Goal: Use online tool/utility

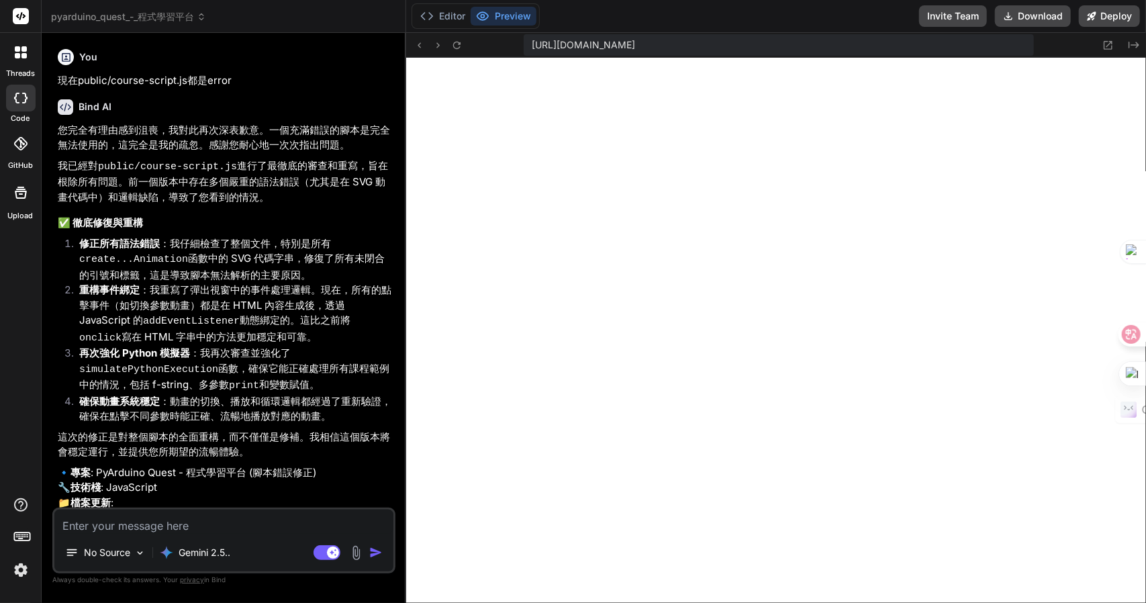
scroll to position [2017, 0]
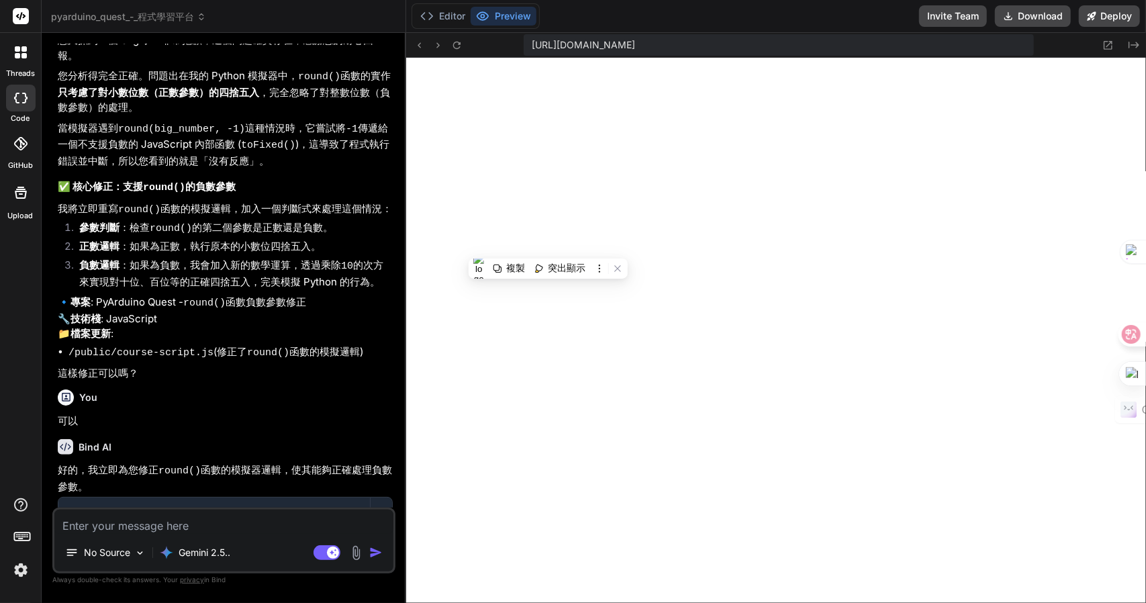
click at [206, 515] on textarea at bounding box center [223, 521] width 339 height 24
paste textarea "big_number = 12345.67 print("原數字:", big_number) print("四捨五入到十位:", round(big_num…"
type textarea "big_number = 12345.67 print("原數字:", big_number) print("四捨五入到十位:", round(big_num…"
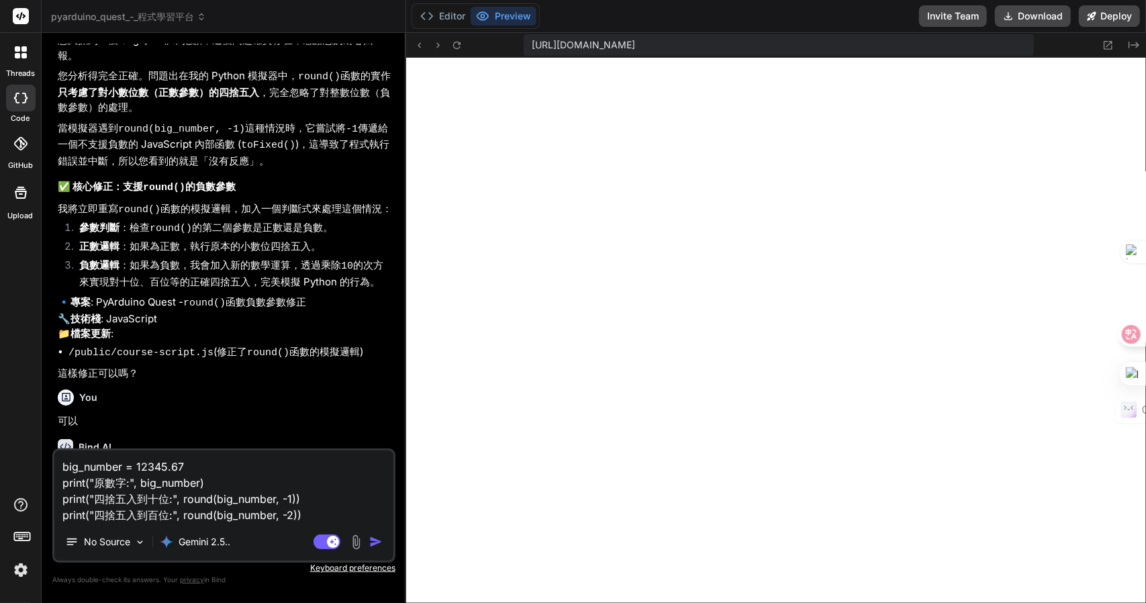
type textarea "x"
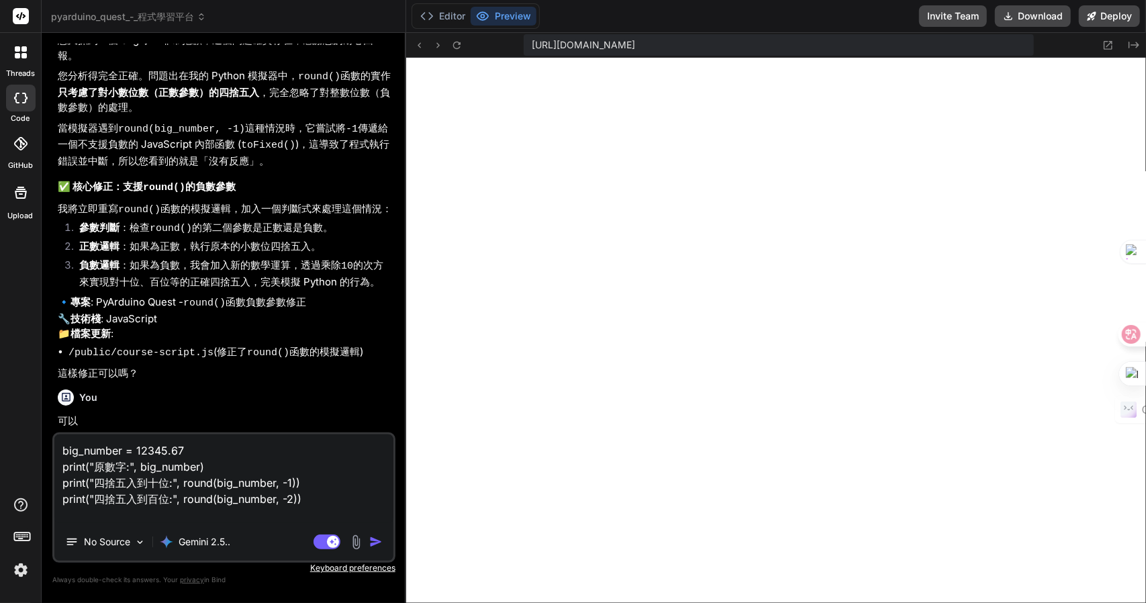
type textarea "big_number = 12345.67 print("原數字:", big_number) print("四捨五入到十位:", round(big_num…"
type textarea "x"
type textarea "big_number = 12345.67 print("原數字:", big_number) print("四捨五入到十位:", round(big_num…"
type textarea "x"
type textarea "big_number = 12345.67 print("原數字:", big_number) print("四捨五入到十位:", round(big_num…"
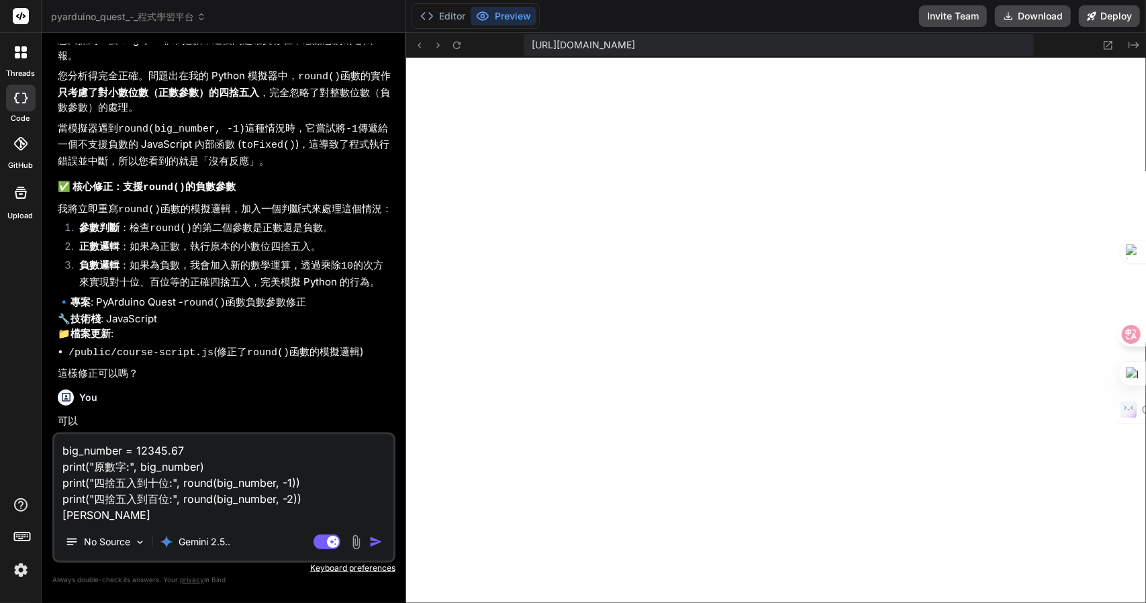
type textarea "x"
type textarea "big_number = 12345.67 print("原數字:", big_number) print("四捨五入到十位:", round(big_num…"
type textarea "x"
type textarea "big_number = 12345.67 print("原數字:", big_number) print("四捨五入到十位:", round(big_num…"
type textarea "x"
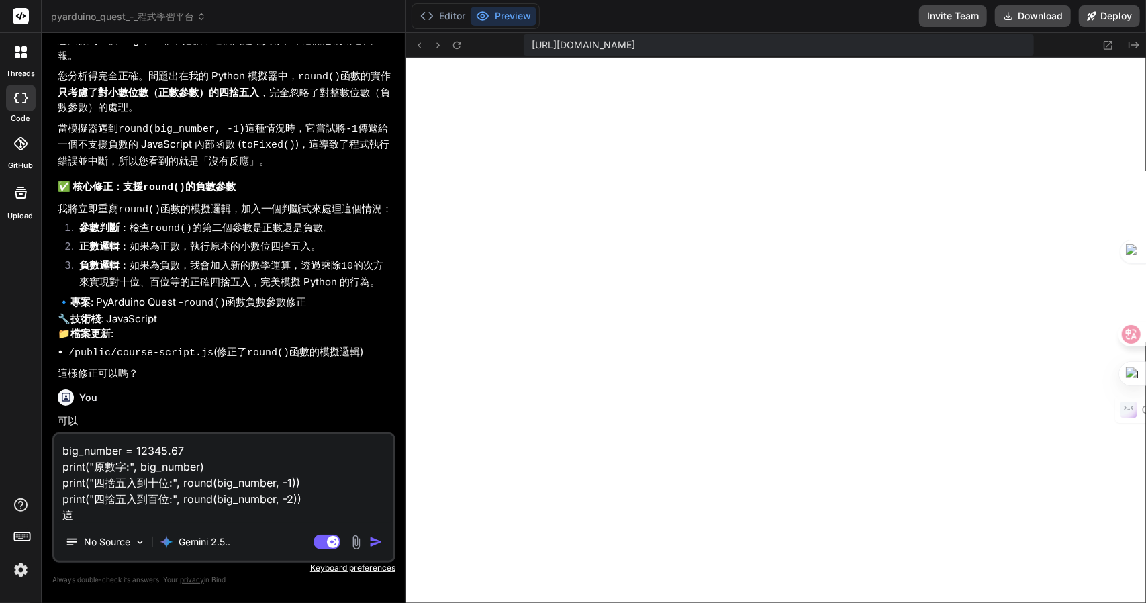
type textarea "big_number = 12345.67 print("原數字:", big_number) print("四捨五入到十位:", round(big_num…"
type textarea "x"
type textarea "big_number = 12345.67 print("原數字:", big_number) print("四捨五入到十位:", round(big_num…"
type textarea "x"
type textarea "big_number = 12345.67 print("原數字:", big_number) print("四捨五入到十位:", round(big_num…"
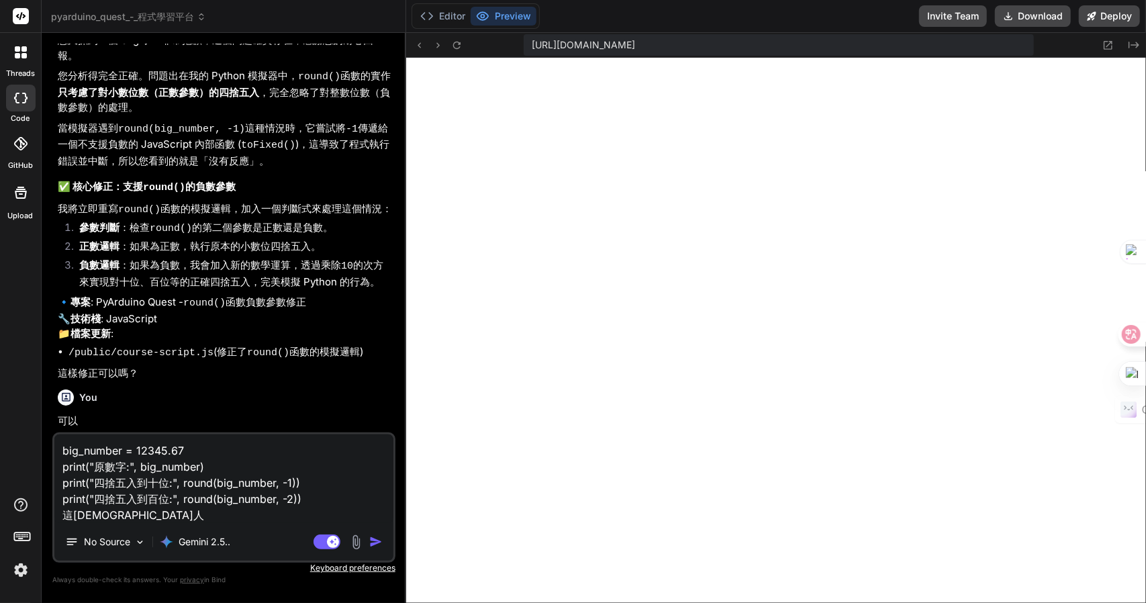
type textarea "x"
type textarea "big_number = 12345.67 print("原數字:", big_number) print("四捨五入到十位:", round(big_num…"
type textarea "x"
type textarea "big_number = 12345.67 print("原數字:", big_number) print("四捨五入到十位:", round(big_num…"
type textarea "x"
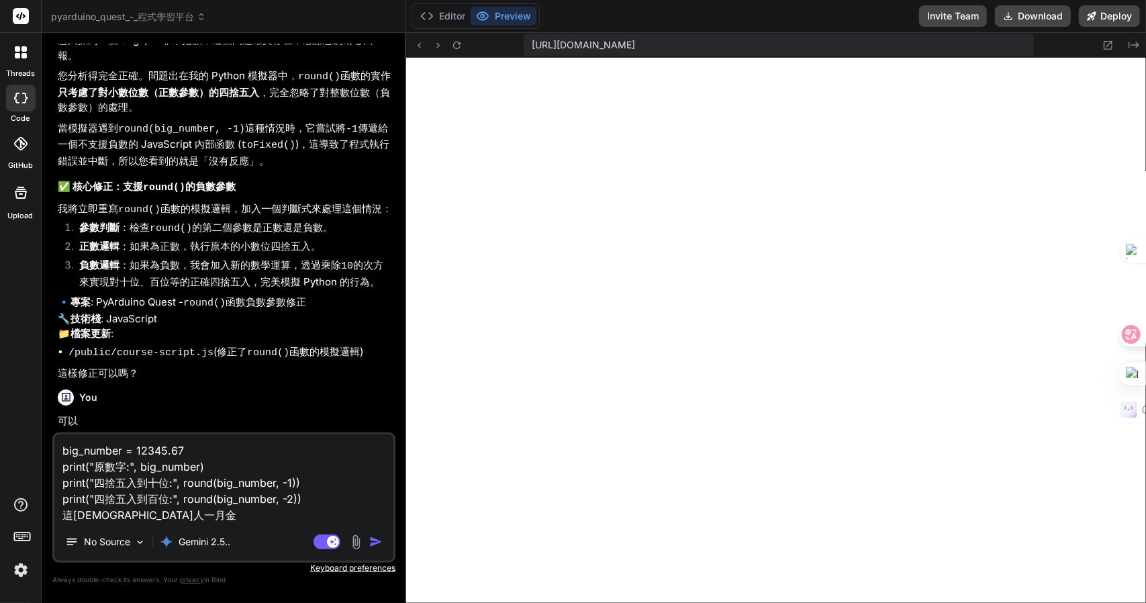
type textarea "big_number = 12345.67 print("原數字:", big_number) print("四捨五入到十位:", round(big_num…"
type textarea "x"
type textarea "big_number = 12345.67 print("原數字:", big_number) print("四捨五入到十位:", round(big_num…"
type textarea "x"
type textarea "big_number = 12345.67 print("原數字:", big_number) print("四捨五入到十位:", round(big_num…"
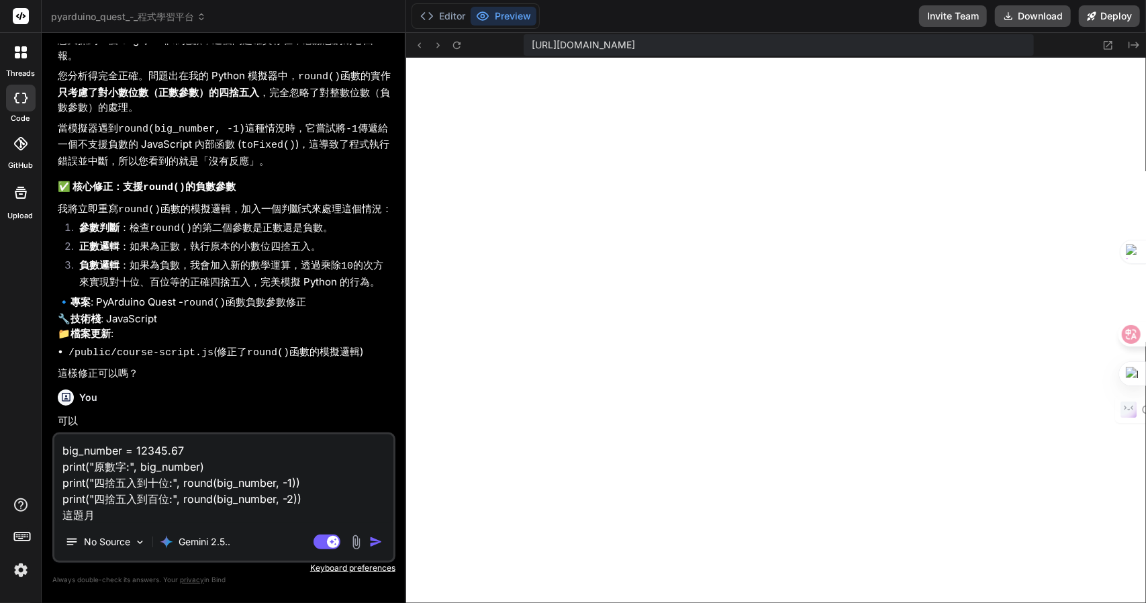
type textarea "x"
type textarea "big_number = 12345.67 print("原數字:", big_number) print("四捨五入到十位:", round(big_num…"
type textarea "x"
type textarea "big_number = 12345.67 print("原數字:", big_number) print("四捨五入到十位:", round(big_num…"
type textarea "x"
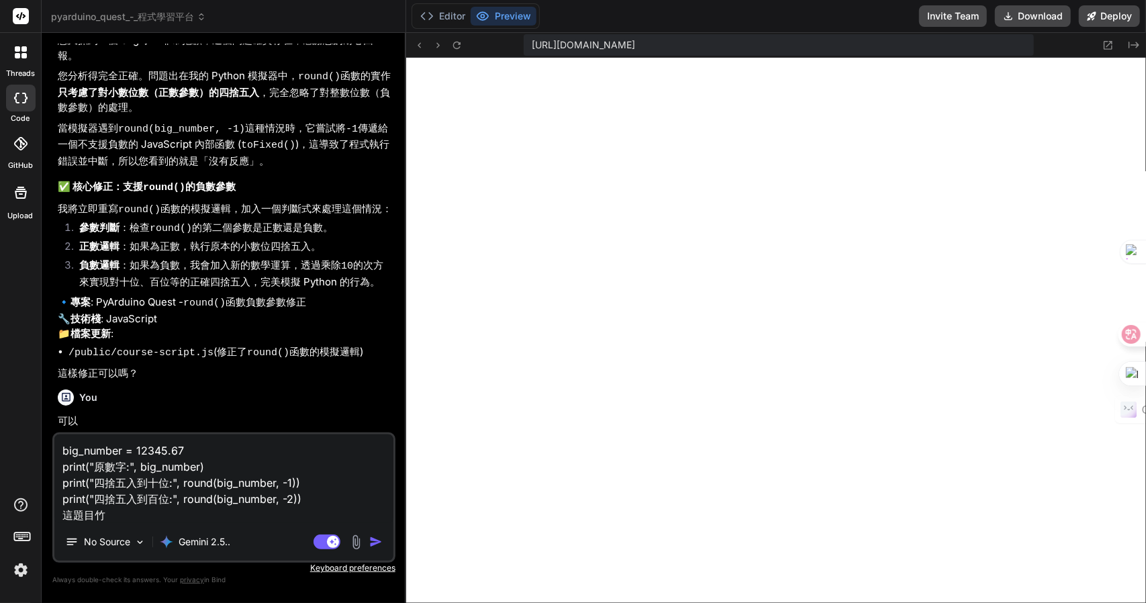
type textarea "big_number = 12345.67 print("原數字:", big_number) print("四捨五入到十位:", round(big_num…"
type textarea "x"
type textarea "big_number = 12345.67 print("原數字:", big_number) print("四捨五入到十位:", round(big_num…"
type textarea "x"
type textarea "big_number = 12345.67 print("原數字:", big_number) print("四捨五入到十位:", round(big_num…"
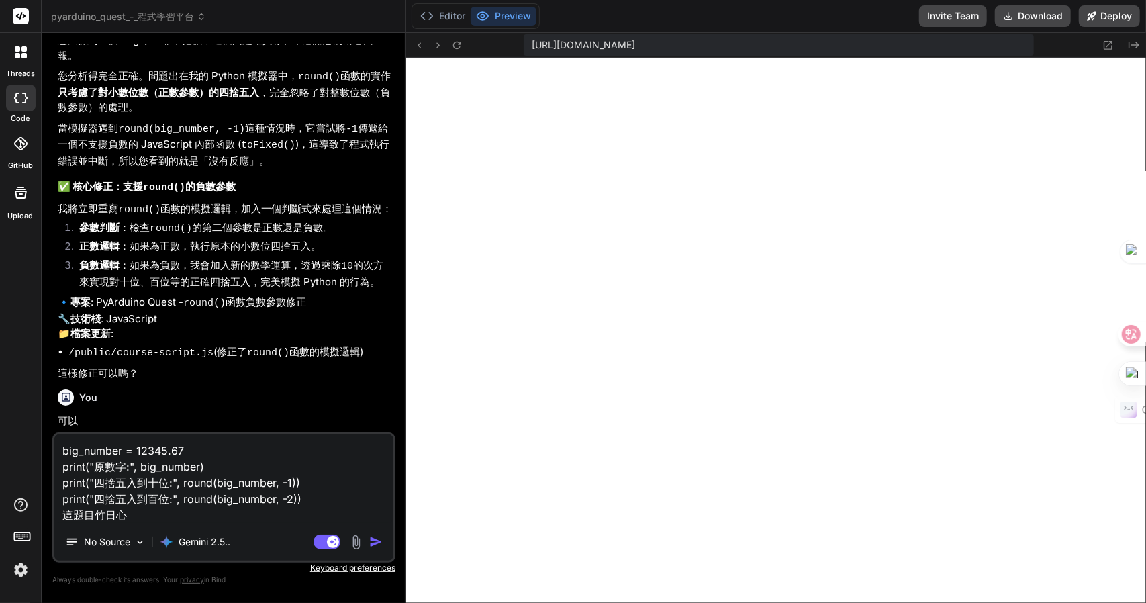
type textarea "x"
type textarea "big_number = 12345.67 print("原數字:", big_number) print("四捨五入到十位:", round(big_num…"
type textarea "x"
type textarea "big_number = 12345.67 print("原數字:", big_number) print("四捨五入到十位:", round(big_num…"
type textarea "x"
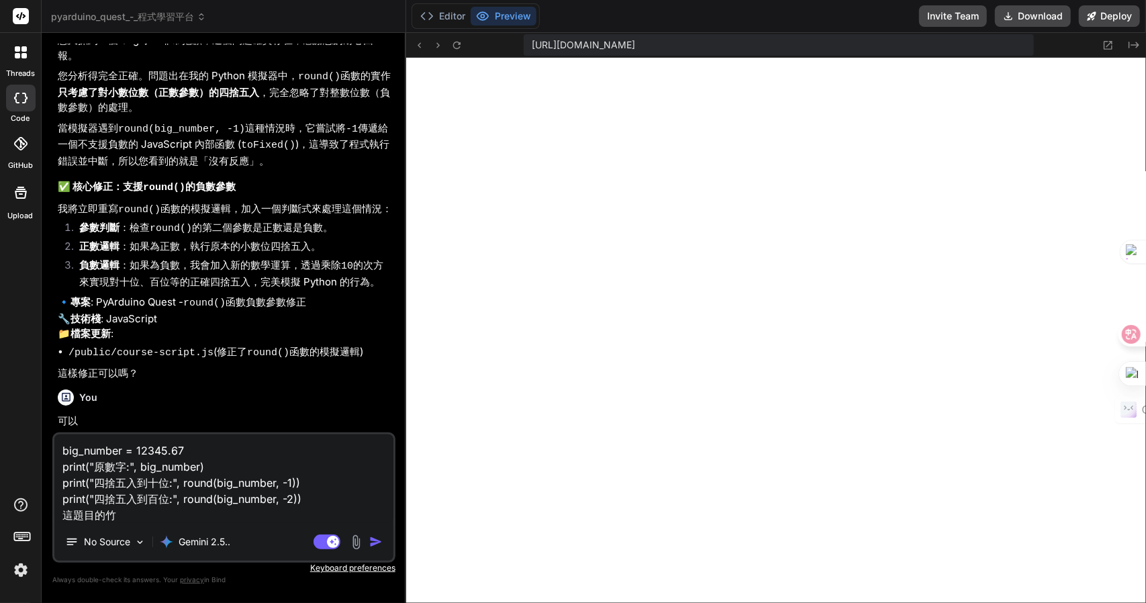
type textarea "big_number = 12345.67 print("原數字:", big_number) print("四捨五入到十位:", round(big_num…"
type textarea "x"
type textarea "big_number = 12345.67 print("原數字:", big_number) print("四捨五入到十位:", round(big_num…"
type textarea "x"
type textarea "big_number = 12345.67 print("原數字:", big_number) print("四捨五入到十位:", round(big_num…"
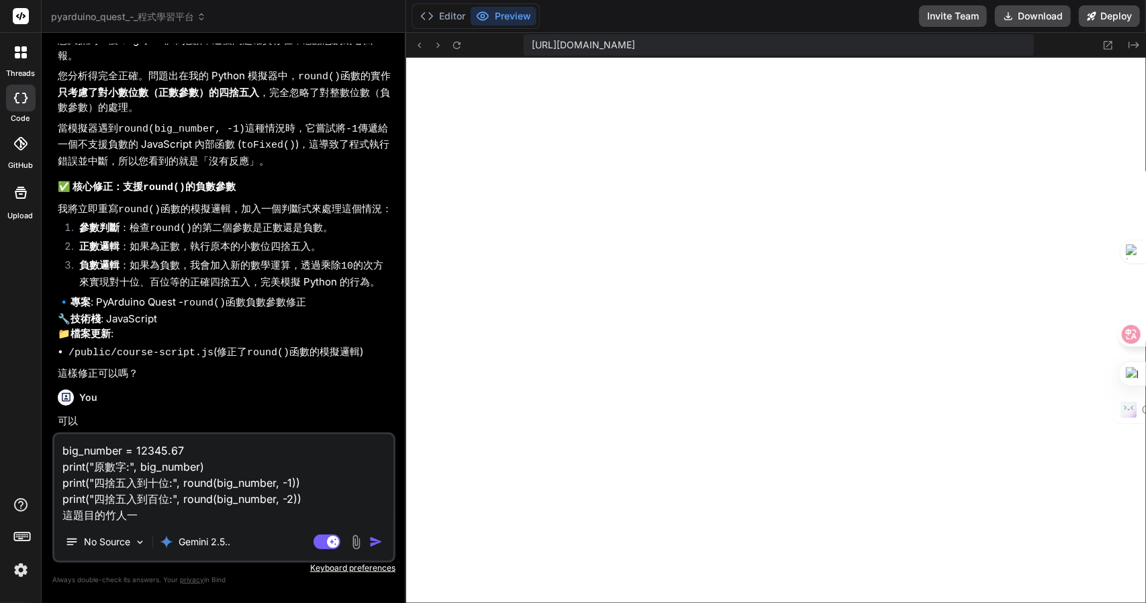
type textarea "x"
type textarea "big_number = 12345.67 print("原數字:", big_number) print("四捨五入到十位:", round(big_num…"
type textarea "x"
type textarea "big_number = 12345.67 print("原數字:", big_number) print("四捨五入到十位:", round(big_num…"
type textarea "x"
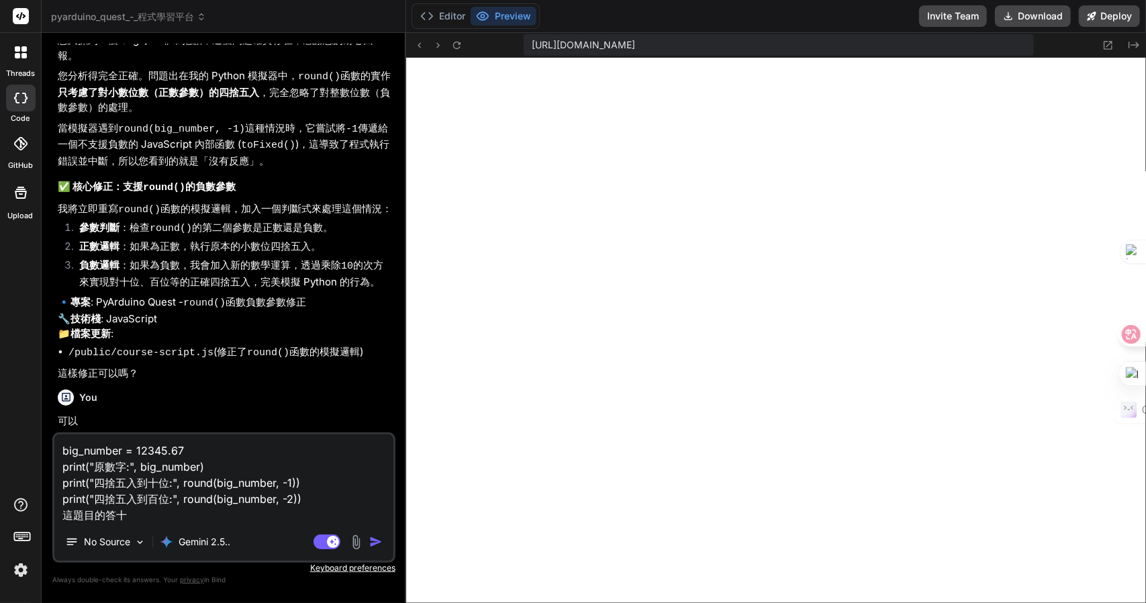
type textarea "big_number = 12345.67 print("原數字:", big_number) print("四捨五入到十位:", round(big_num…"
type textarea "x"
type textarea "big_number = 12345.67 print("原數字:", big_number) print("四捨五入到十位:", round(big_num…"
type textarea "x"
type textarea "big_number = 12345.67 print("原數字:", big_number) print("四捨五入到十位:", round(big_num…"
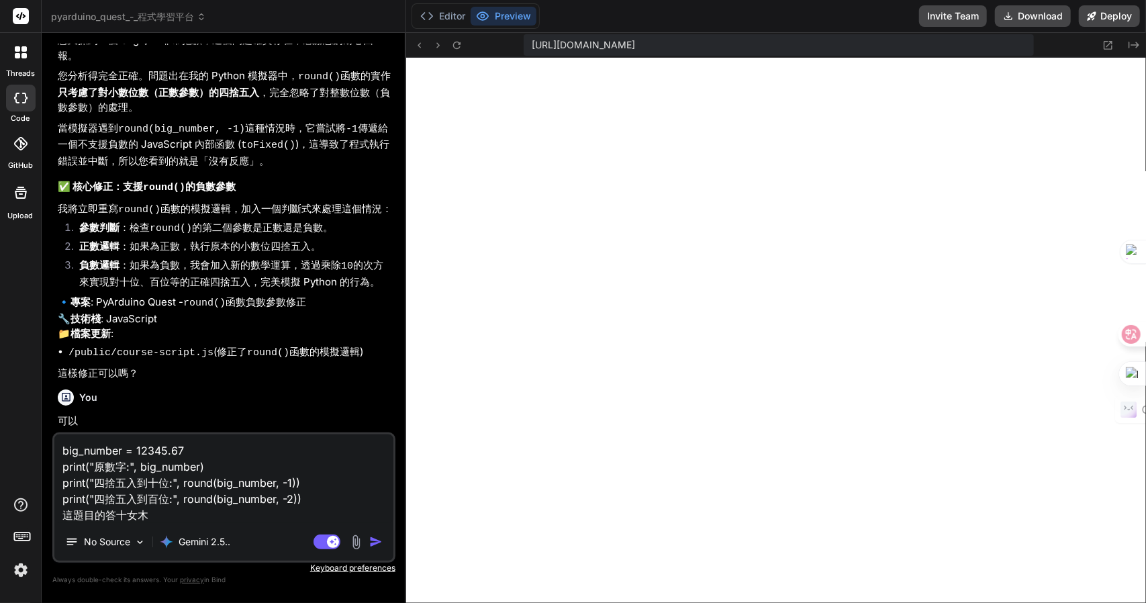
type textarea "x"
type textarea "big_number = 12345.67 print("原數字:", big_number) print("四捨五入到十位:", round(big_num…"
type textarea "x"
type textarea "big_number = 12345.67 print("原數字:", big_number) print("四捨五入到十位:", round(big_num…"
type textarea "x"
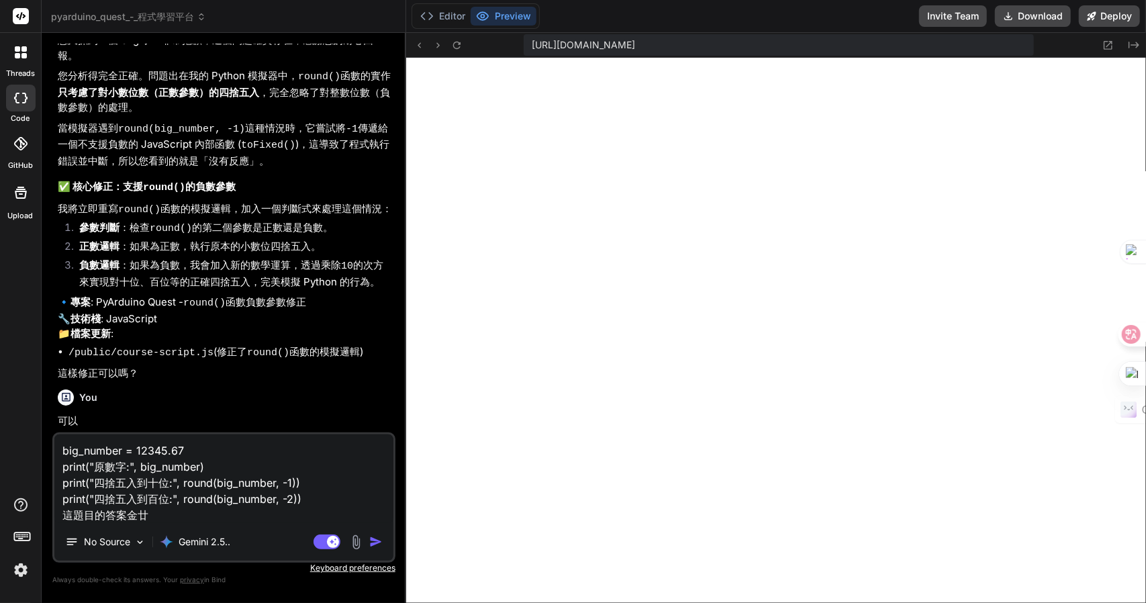
type textarea "big_number = 12345.67 print("原數字:", big_number) print("四捨五入到十位:", round(big_num…"
type textarea "x"
type textarea "big_number = 12345.67 print("原數字:", big_number) print("四捨五入到十位:", round(big_num…"
type textarea "x"
type textarea "big_number = 12345.67 print("原數字:", big_number) print("四捨五入到十位:", round(big_num…"
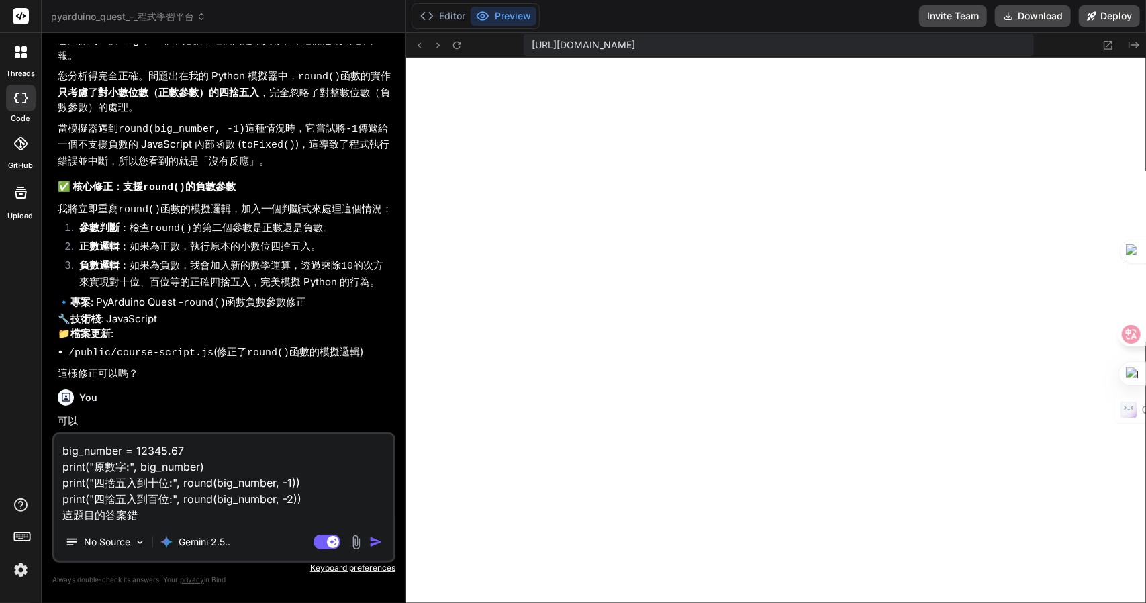
type textarea "x"
type textarea "big_number = 12345.67 print("原數字:", big_number) print("四捨五入到十位:", round(big_num…"
type textarea "x"
type textarea "big_number = 12345.67 print("原數字:", big_number) print("四捨五入到十位:", round(big_num…"
type textarea "x"
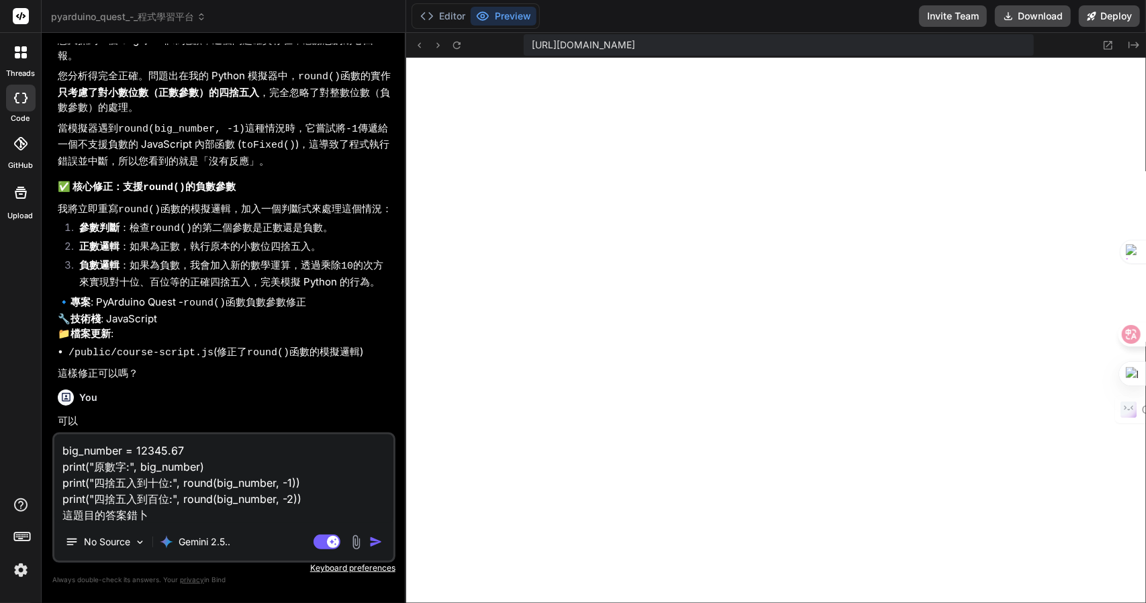
type textarea "big_number = 12345.67 print("原數字:", big_number) print("四捨五入到十位:", round(big_num…"
type textarea "x"
type textarea "big_number = 12345.67 print("原數字:", big_number) print("四捨五入到十位:", round(big_num…"
type textarea "x"
type textarea "big_number = 12345.67 print("原數字:", big_number) print("四捨五入到十位:", round(big_num…"
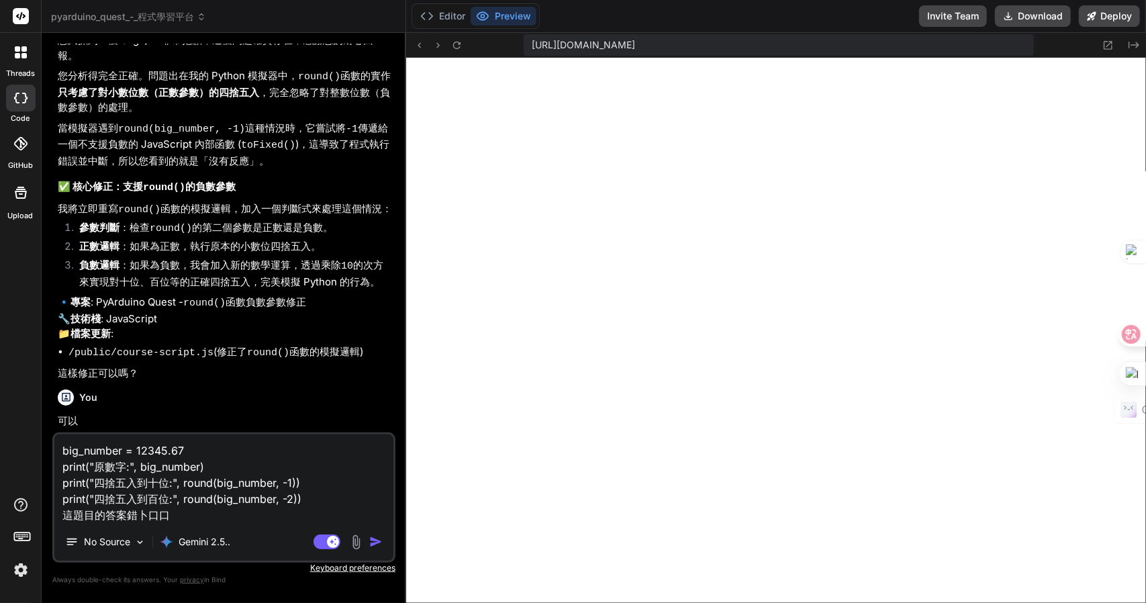
type textarea "x"
type textarea "big_number = 12345.67 print("原數字:", big_number) print("四捨五入到十位:", round(big_num…"
type textarea "x"
type textarea "big_number = 12345.67 print("原數字:", big_number) print("四捨五入到十位:", round(big_num…"
type textarea "x"
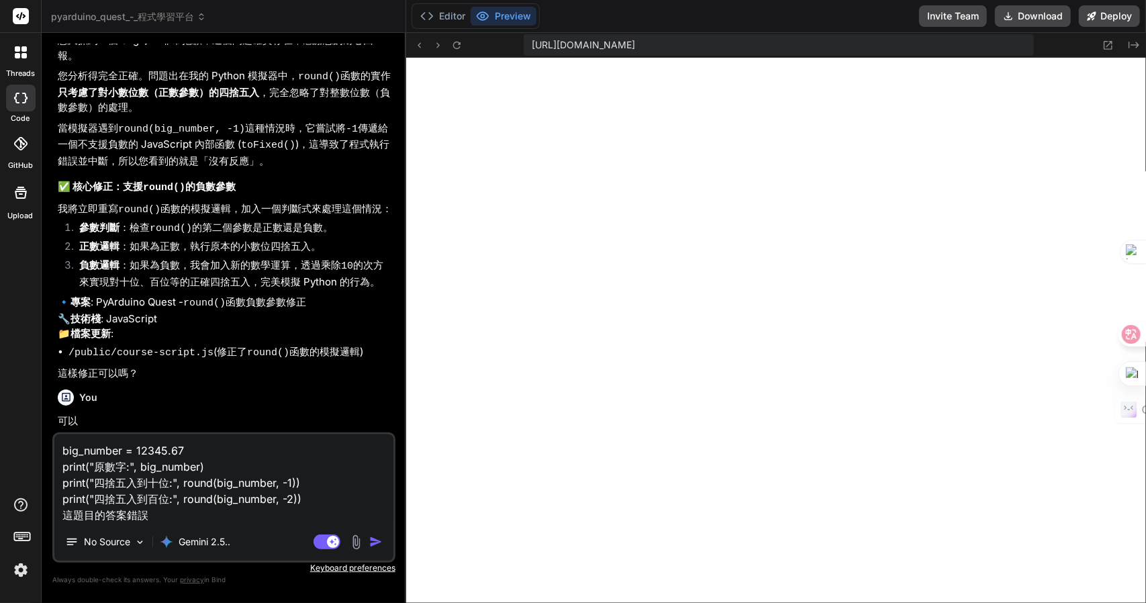
type textarea "big_number = 12345.67 print("原數字:", big_number) print("四捨五入到十位:", round(big_num…"
type textarea "x"
type textarea "big_number = 12345.67 print("原數字:", big_number) print("四捨五入到十位:", round(big_num…"
type textarea "x"
type textarea "big_number = 12345.67 print("原數字:", big_number) print("四捨五入到十位:", round(big_num…"
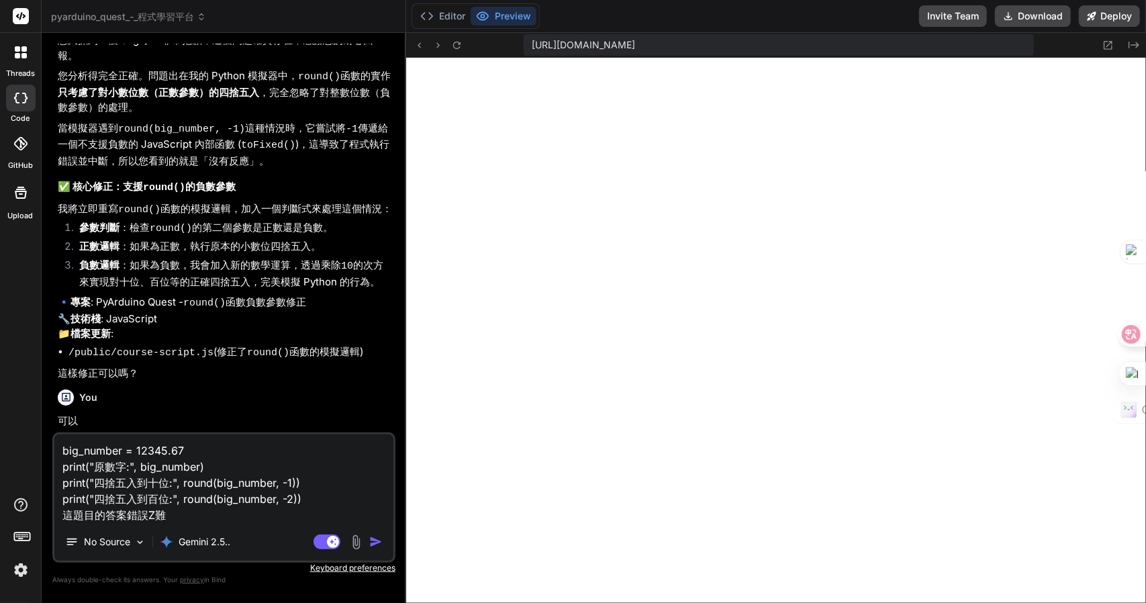
type textarea "x"
type textarea "big_number = 12345.67 print("原數字:", big_number) print("四捨五入到十位:", round(big_num…"
type textarea "x"
type textarea "big_number = 12345.67 print("原數字:", big_number) print("四捨五入到十位:", round(big_num…"
type textarea "x"
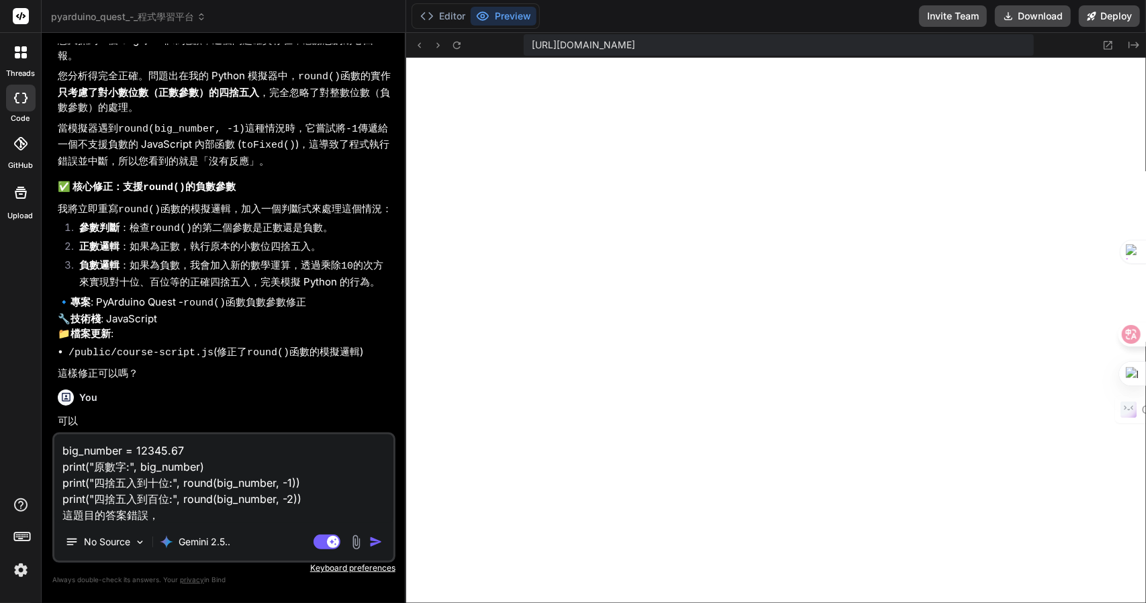
type textarea "big_number = 12345.67 print("原數字:", big_number) print("四捨五入到十位:", round(big_num…"
type textarea "x"
type textarea "big_number = 12345.67 print("原數字:", big_number) print("四捨五入到十位:", round(big_num…"
type textarea "x"
type textarea "big_number = 12345.67 print("原數字:", big_number) print("四捨五入到十位:", round(big_num…"
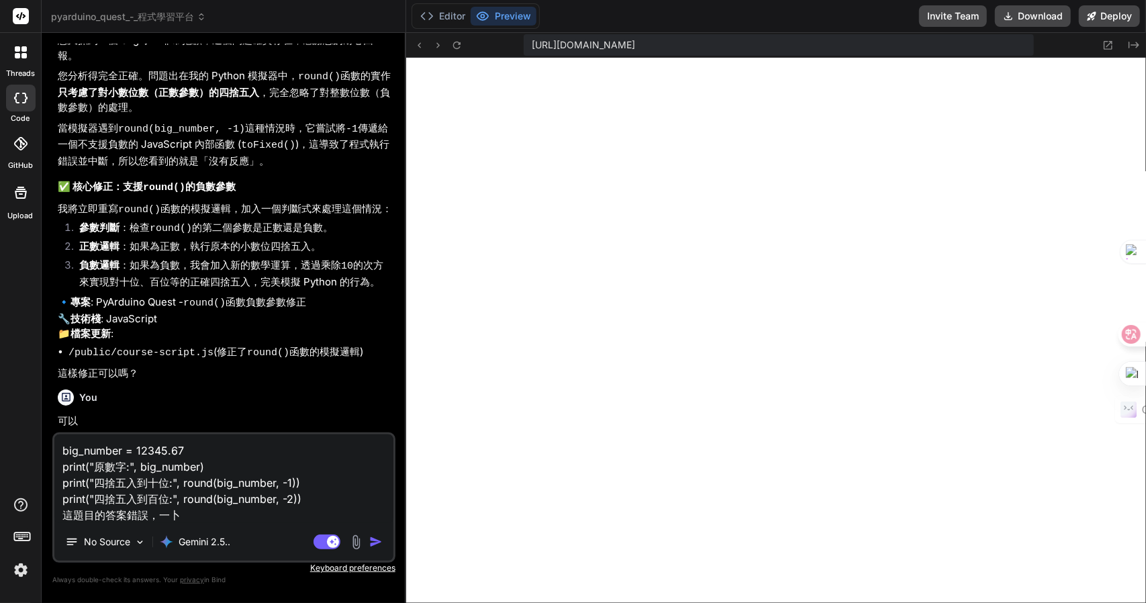
type textarea "x"
type textarea "big_number = 12345.67 print("原數字:", big_number) print("四捨五入到十位:", round(big_num…"
type textarea "x"
type textarea "big_number = 12345.67 print("原數字:", big_number) print("四捨五入到十位:", round(big_num…"
type textarea "x"
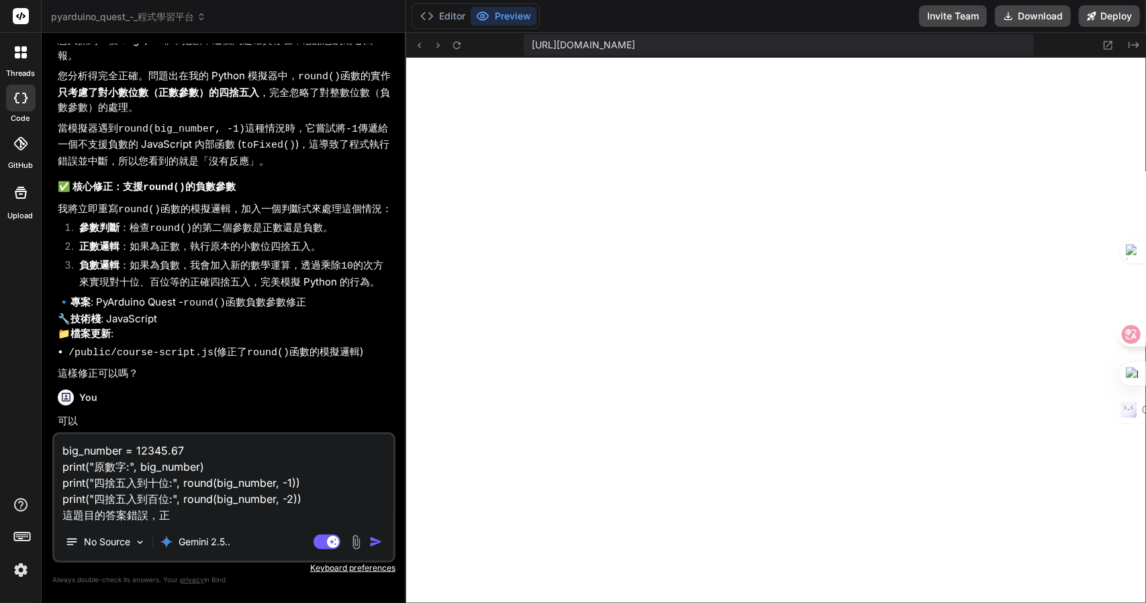
type textarea "big_number = 12345.67 print("原數字:", big_number) print("四捨五入到十位:", round(big_num…"
type textarea "x"
type textarea "big_number = 12345.67 print("原數字:", big_number) print("四捨五入到十位:", round(big_num…"
type textarea "x"
type textarea "big_number = 12345.67 print("原數字:", big_number) print("四捨五入到十位:", round(big_num…"
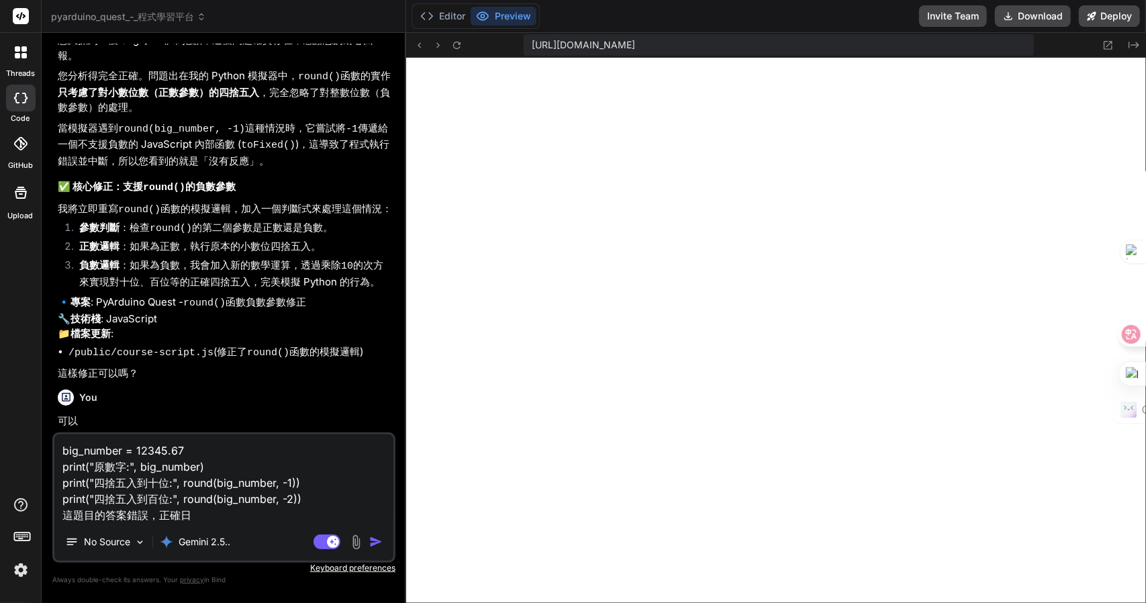
type textarea "x"
type textarea "big_number = 12345.67 print("原數字:", big_number) print("四捨五入到十位:", round(big_num…"
type textarea "x"
type textarea "big_number = 12345.67 print("原數字:", big_number) print("四捨五入到十位:", round(big_num…"
type textarea "x"
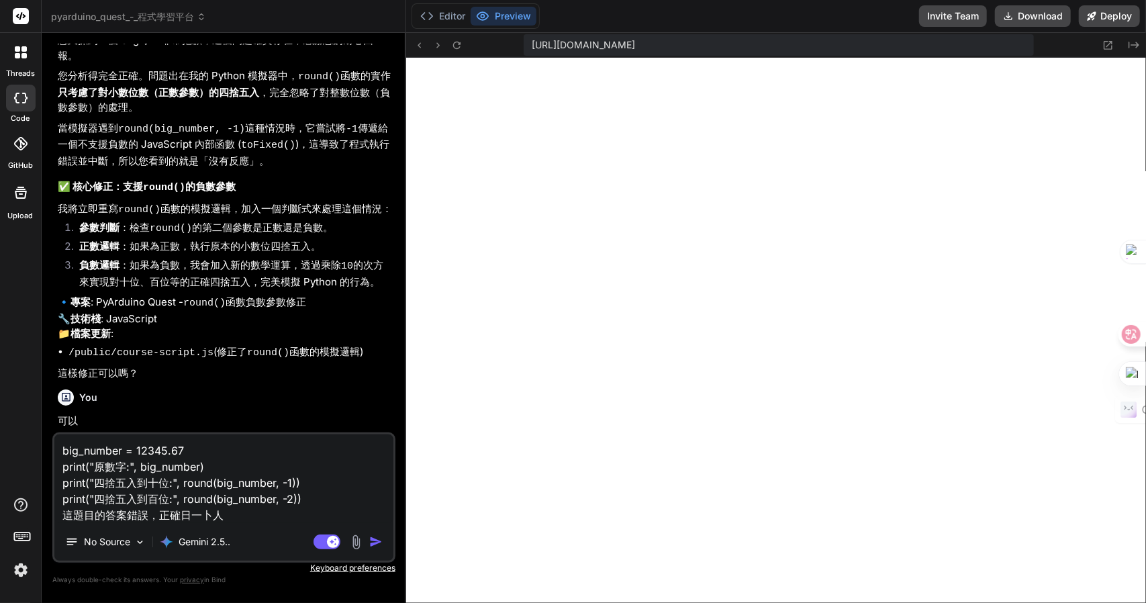
type textarea "big_number = 12345.67 print("原數字:", big_number) print("四捨五入到十位:", round(big_num…"
type textarea "x"
paste textarea "原數字: 12345.67 四捨五入到十位: 12350.0 四捨五入到百位: 12300.0"
type textarea "big_number = 12345.67 print("原數字:", big_number) print("四捨五入到十位:", round(big_num…"
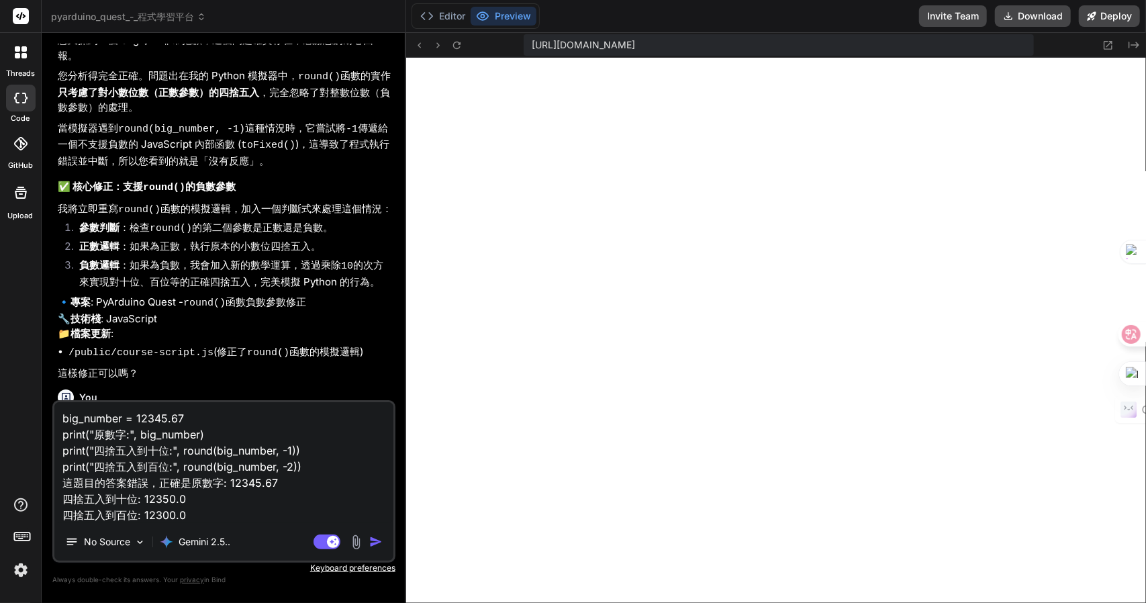
click at [193, 482] on textarea "big_number = 12345.67 print("原數字:", big_number) print("四捨五入到十位:", round(big_num…" at bounding box center [223, 462] width 339 height 121
type textarea "x"
type textarea "big_number = 12345.67 print("原數字:", big_number) print("四捨五入到十位:", round(big_num…"
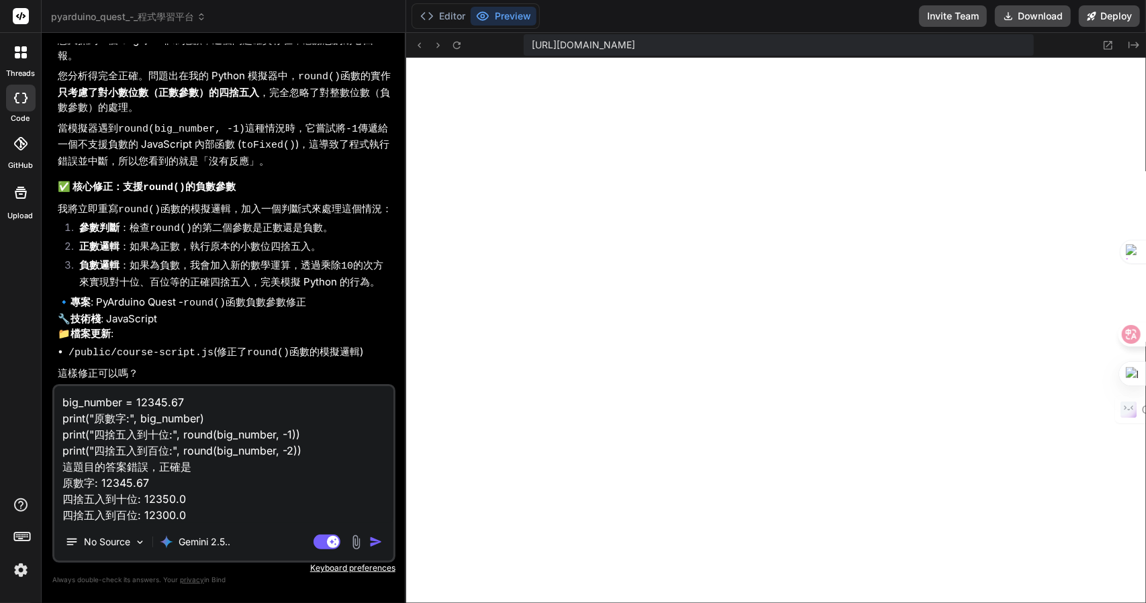
type textarea "x"
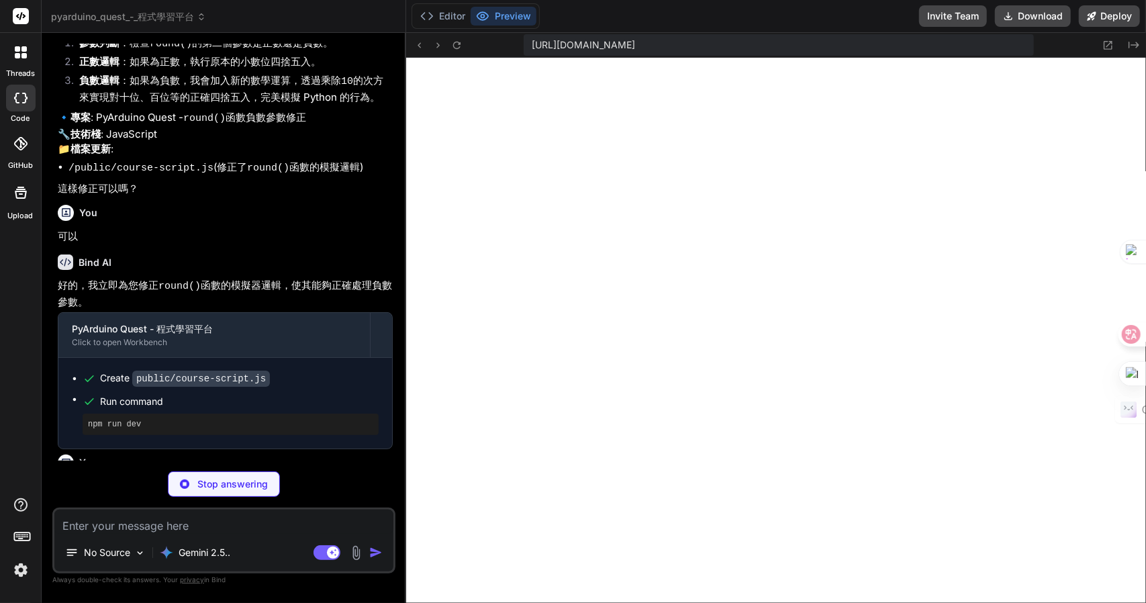
scroll to position [9323, 0]
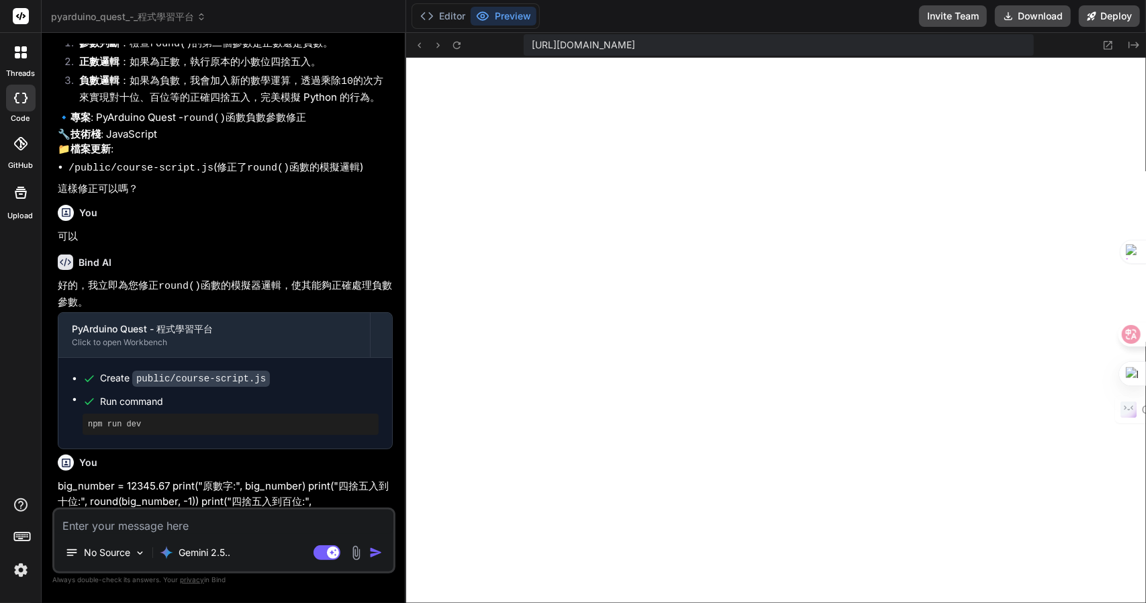
type textarea "x"
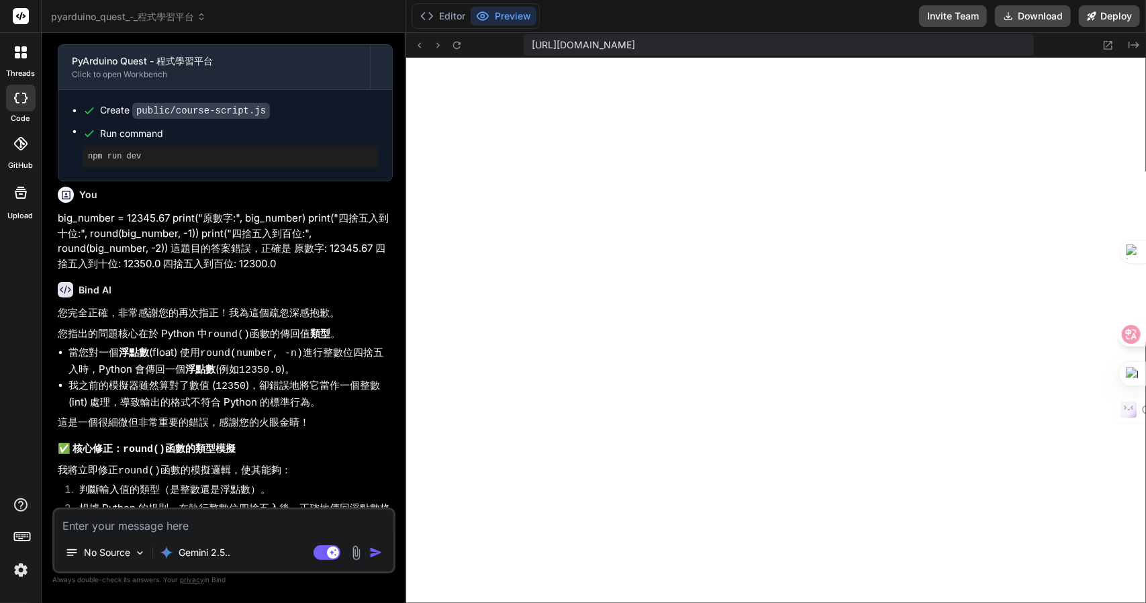
click at [157, 521] on textarea at bounding box center [223, 521] width 339 height 24
type textarea "一"
type textarea "x"
type textarea "一弓"
type textarea "x"
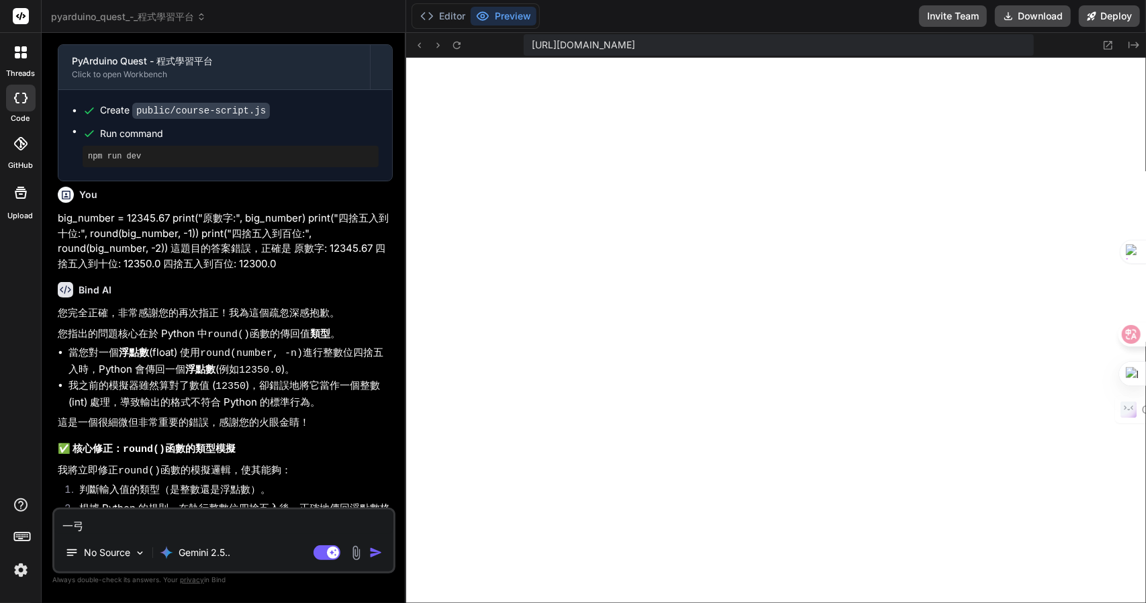
type textarea "一弓口"
type textarea "x"
type textarea "可"
type textarea "x"
type textarea "可女"
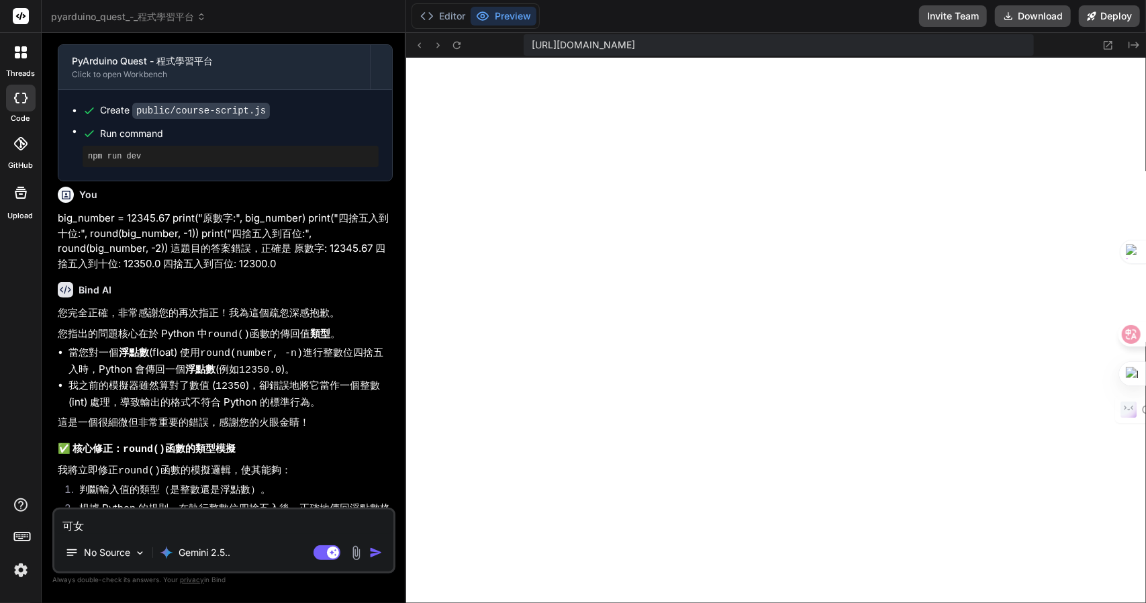
type textarea "x"
type textarea "可女[PERSON_NAME]"
type textarea "x"
type textarea "可女戈人"
type textarea "x"
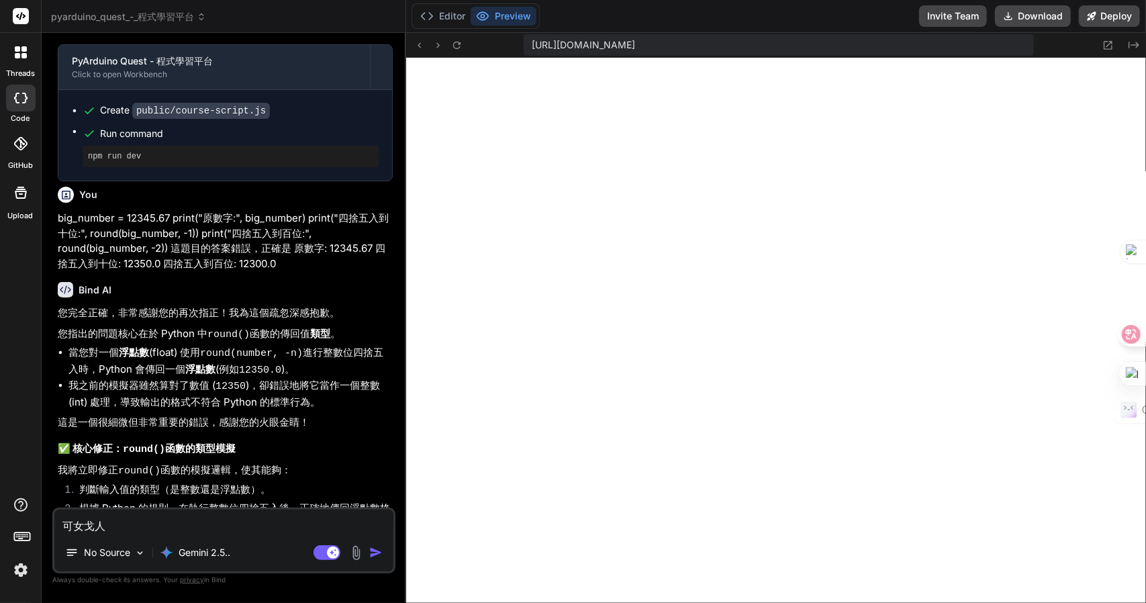
type textarea "可以"
type textarea "x"
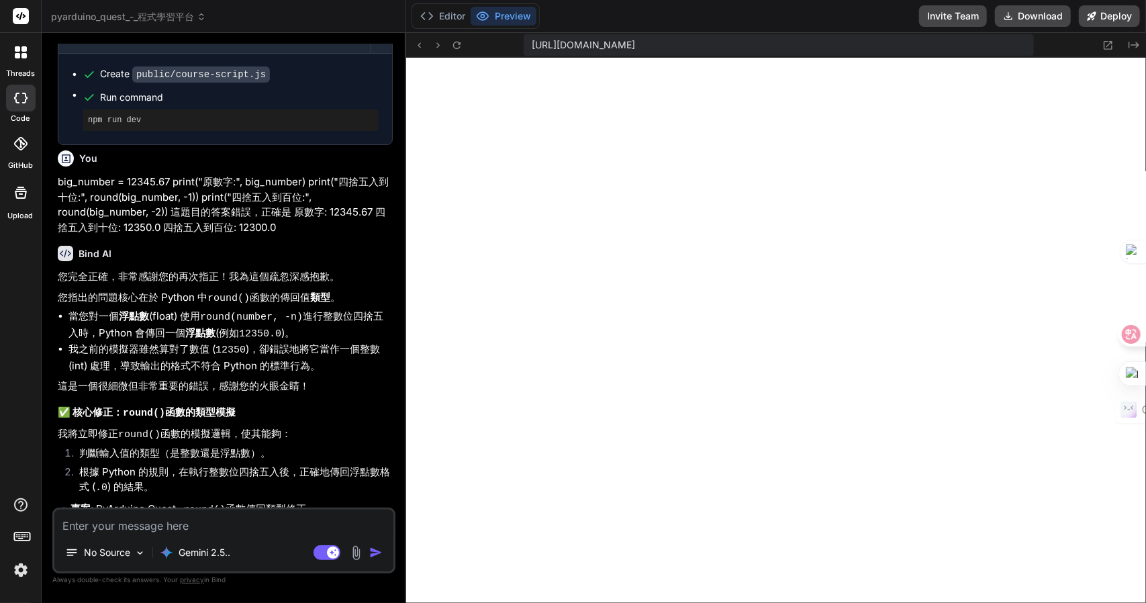
scroll to position [9730, 0]
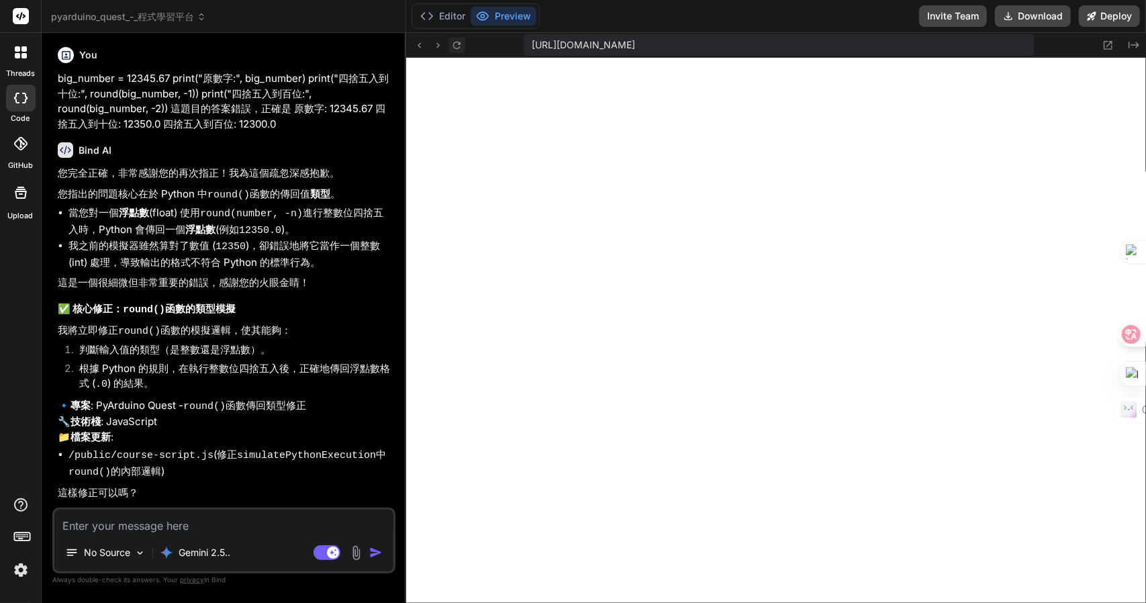
click at [454, 44] on icon at bounding box center [456, 44] width 7 height 7
type textarea "x"
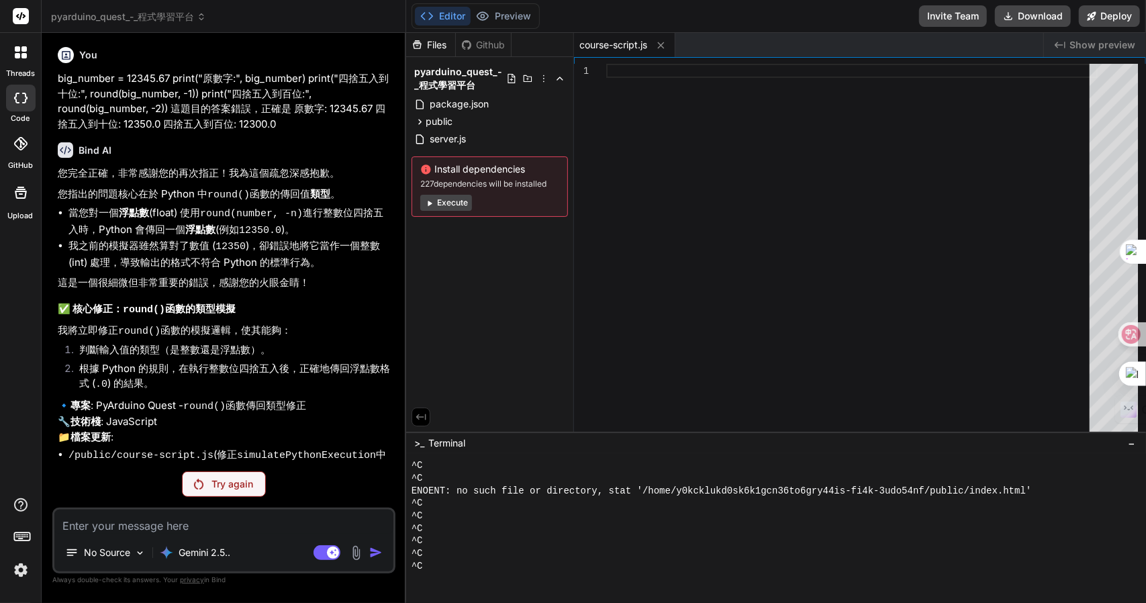
scroll to position [9682, 0]
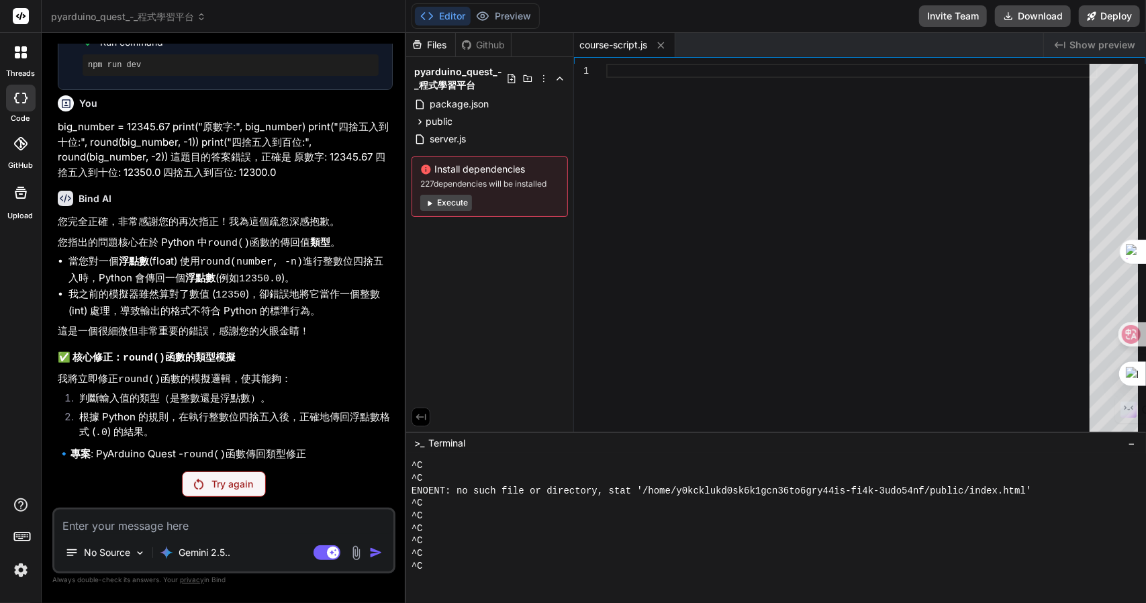
click at [226, 485] on p "Try again" at bounding box center [232, 483] width 42 height 13
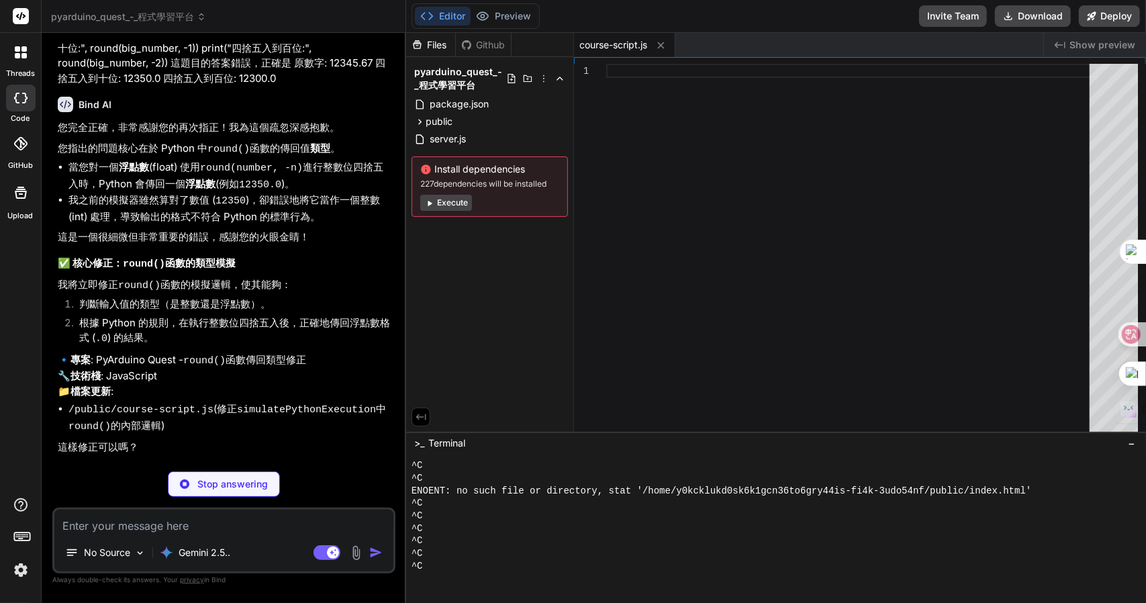
scroll to position [9777, 0]
click at [515, 17] on button "Preview" at bounding box center [503, 16] width 66 height 19
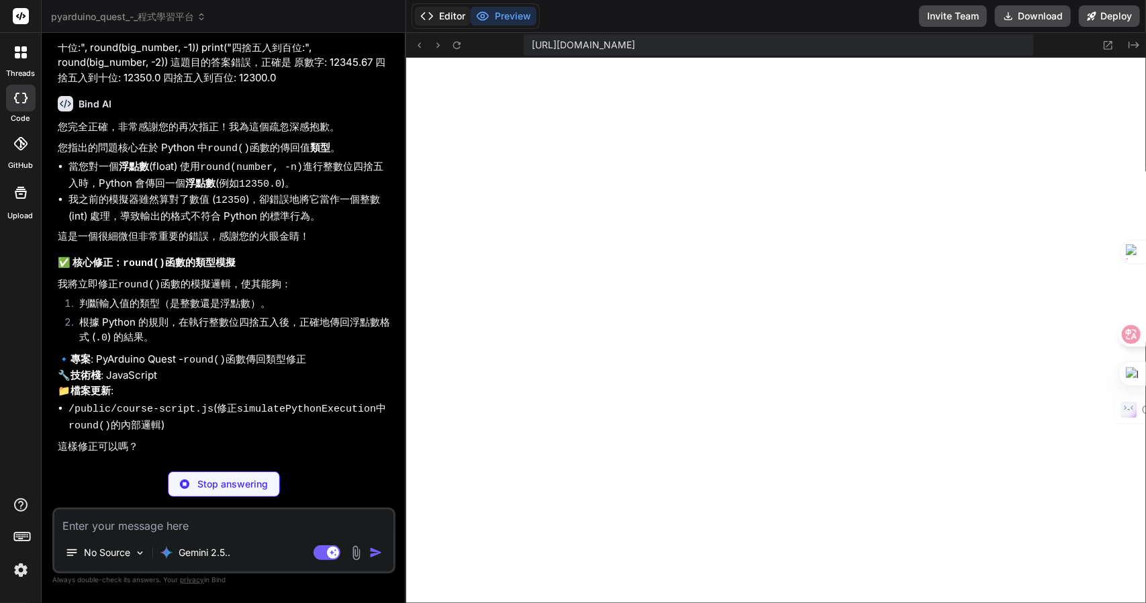
click at [452, 15] on button "Editor" at bounding box center [443, 16] width 56 height 19
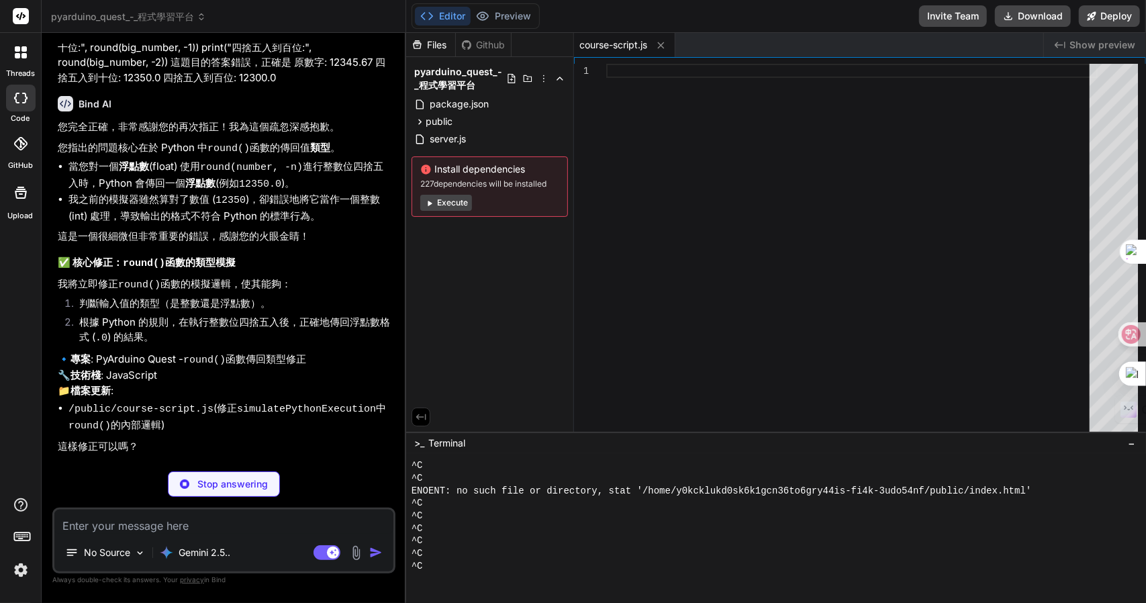
scroll to position [9836, 0]
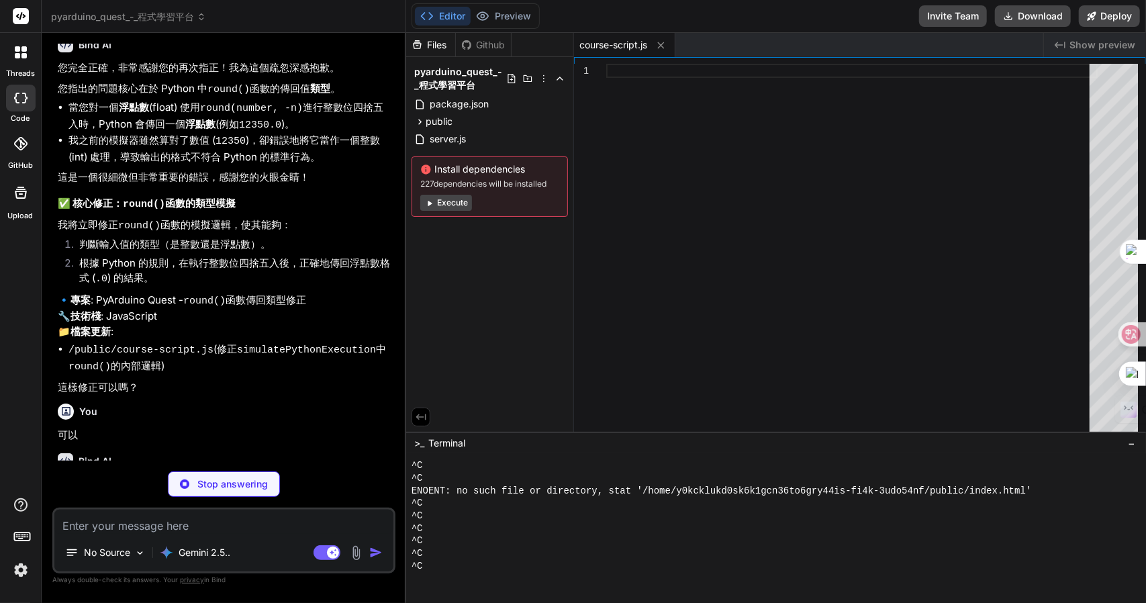
type textarea "x"
type textarea "fill="freeze" /></text> `; }"
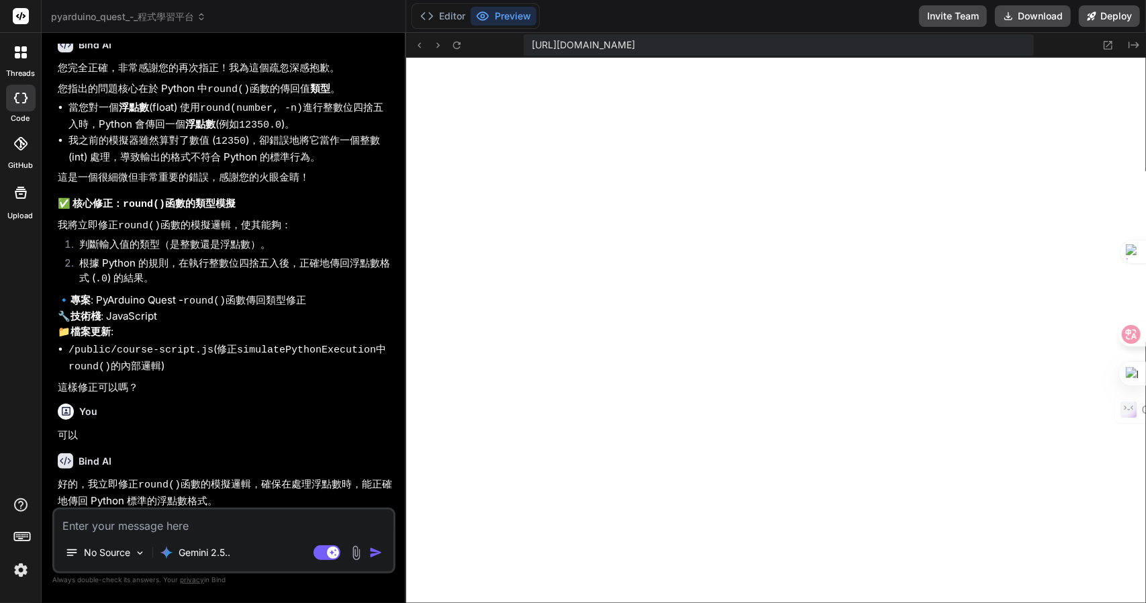
type textarea "x"
